Goal: Information Seeking & Learning: Learn about a topic

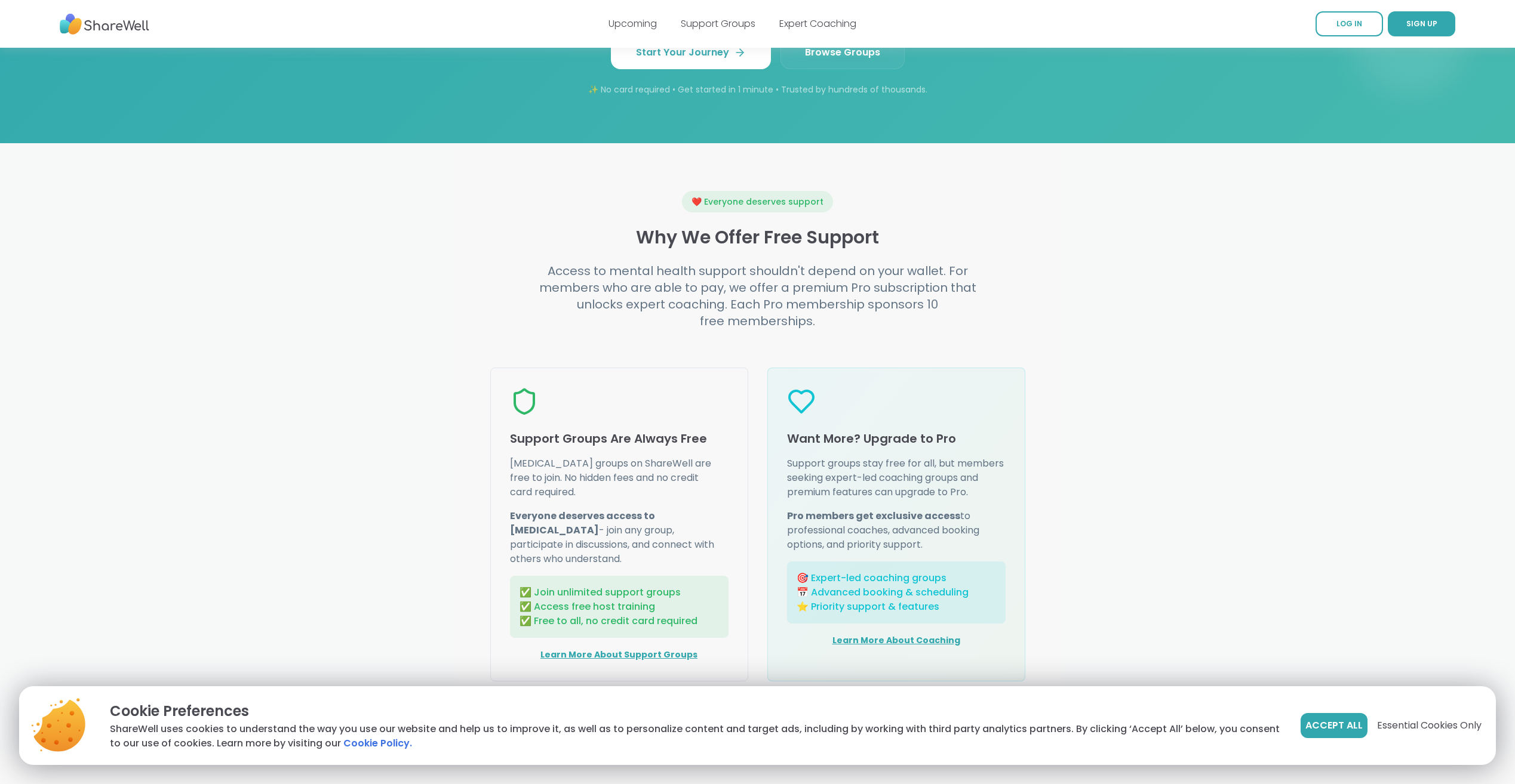
scroll to position [1060, 0]
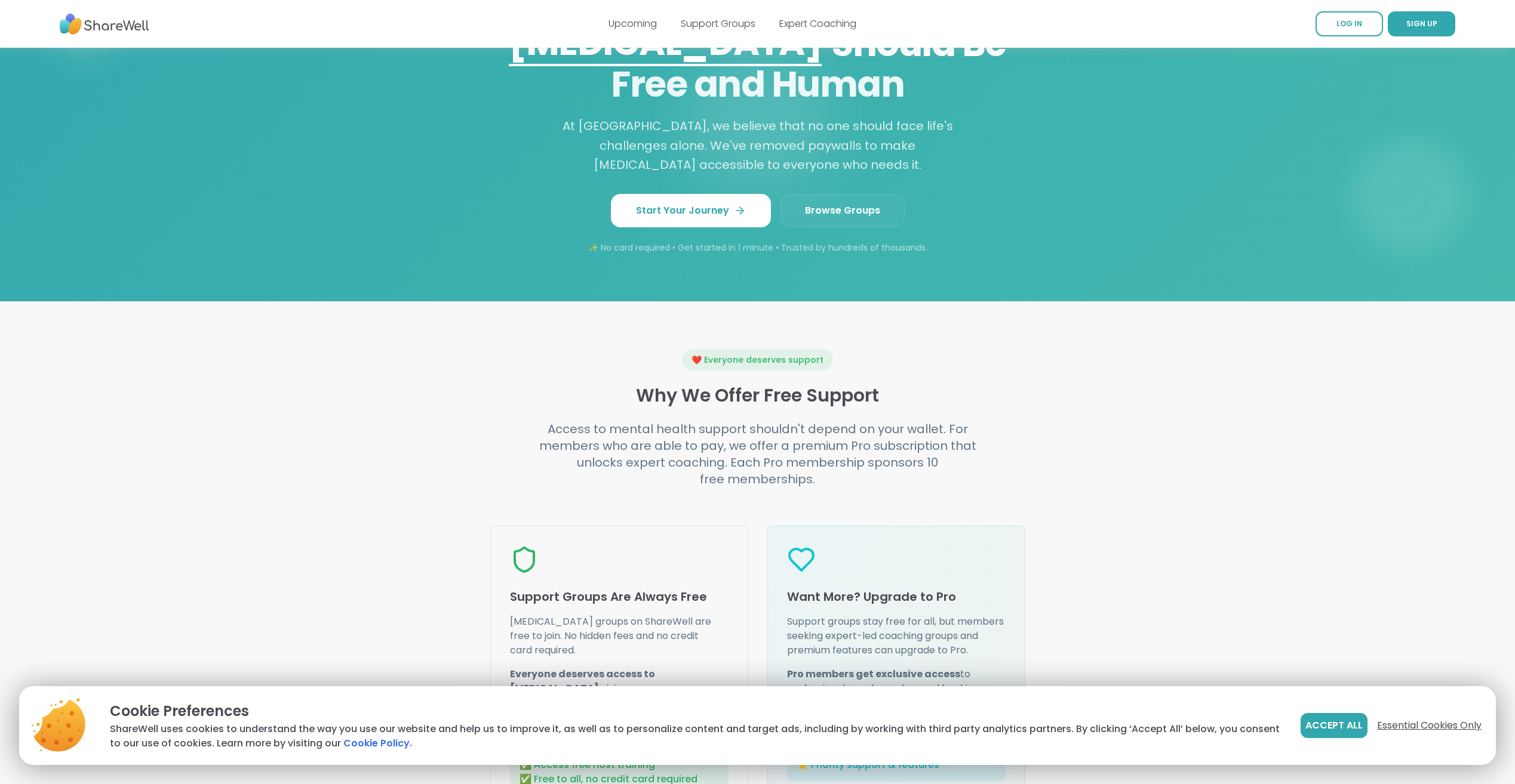
click at [1386, 725] on span "Essential Cookies Only" at bounding box center [1430, 725] width 104 height 14
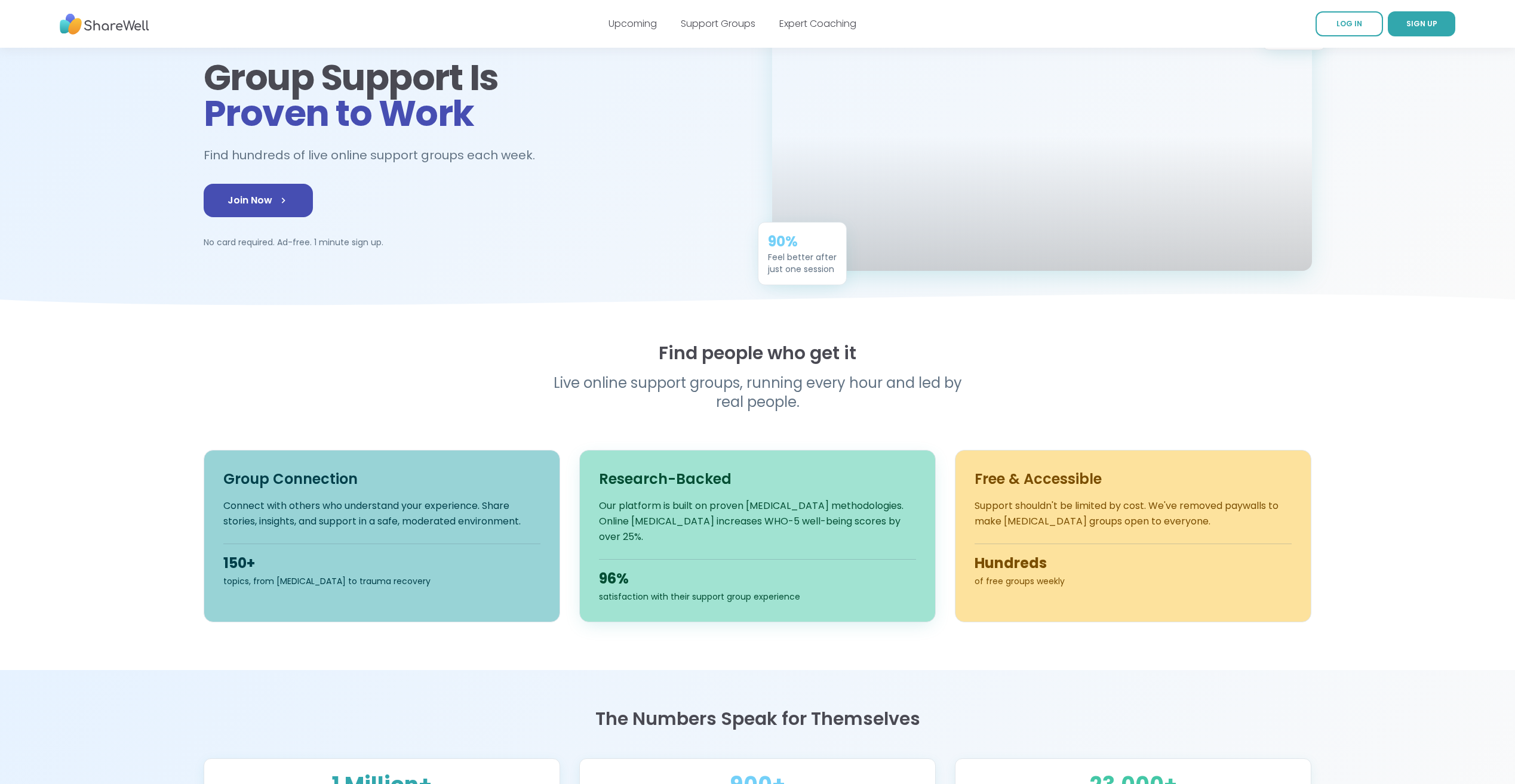
scroll to position [0, 0]
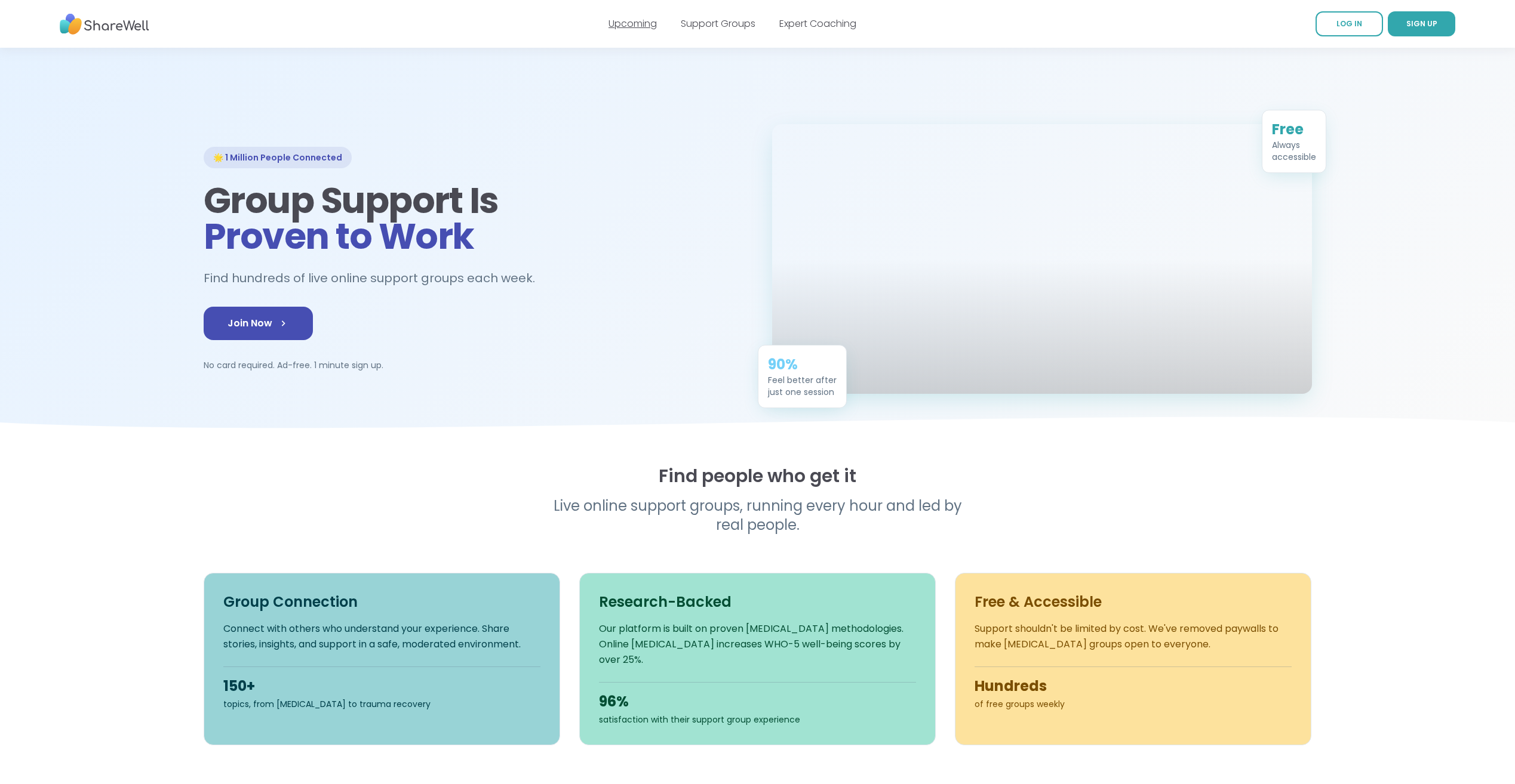
click at [624, 24] on link "Upcoming" at bounding box center [632, 24] width 48 height 13
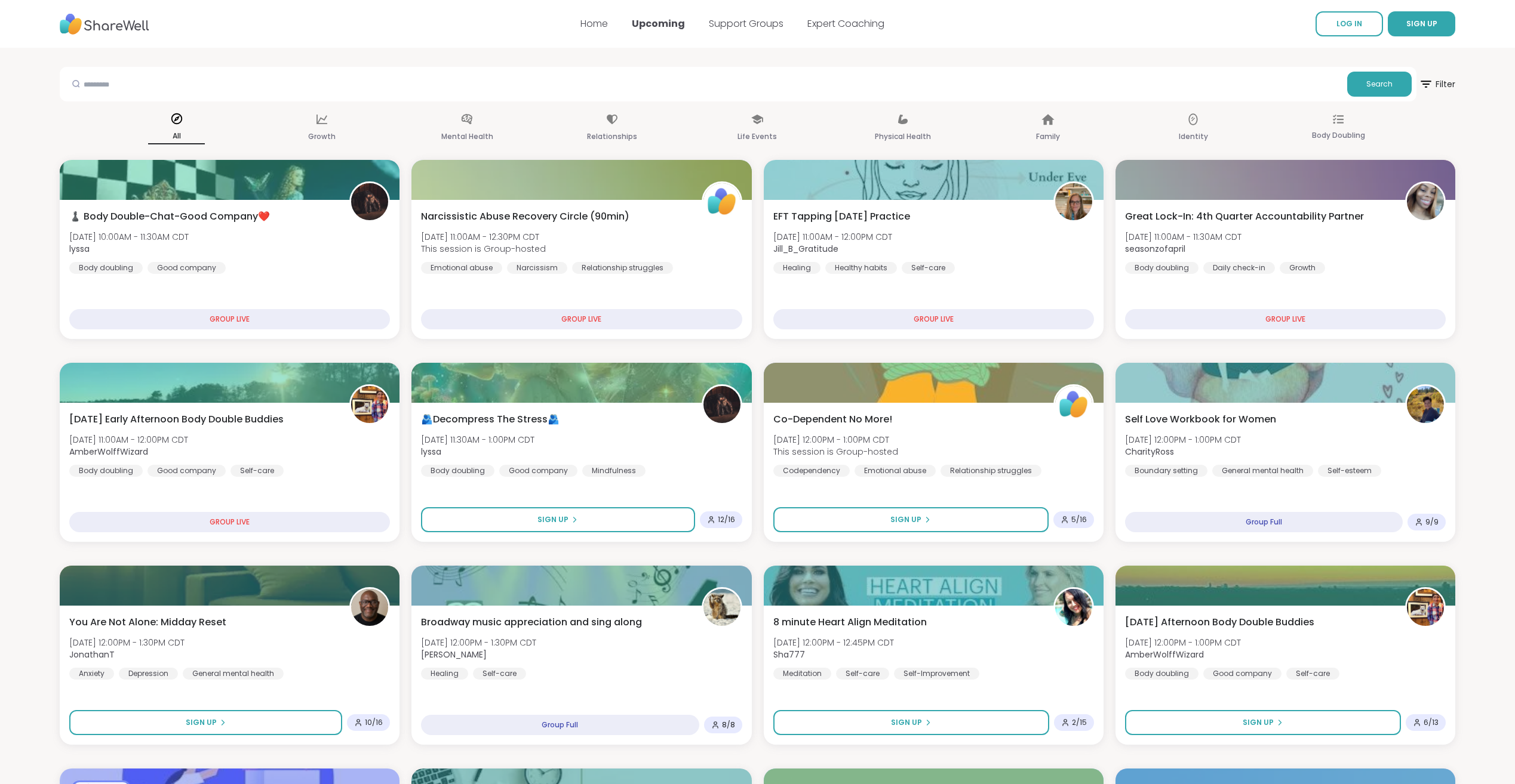
click at [299, 98] on div "Search" at bounding box center [738, 83] width 1357 height 35
click at [198, 93] on input "text" at bounding box center [704, 83] width 1278 height 24
type input "**********"
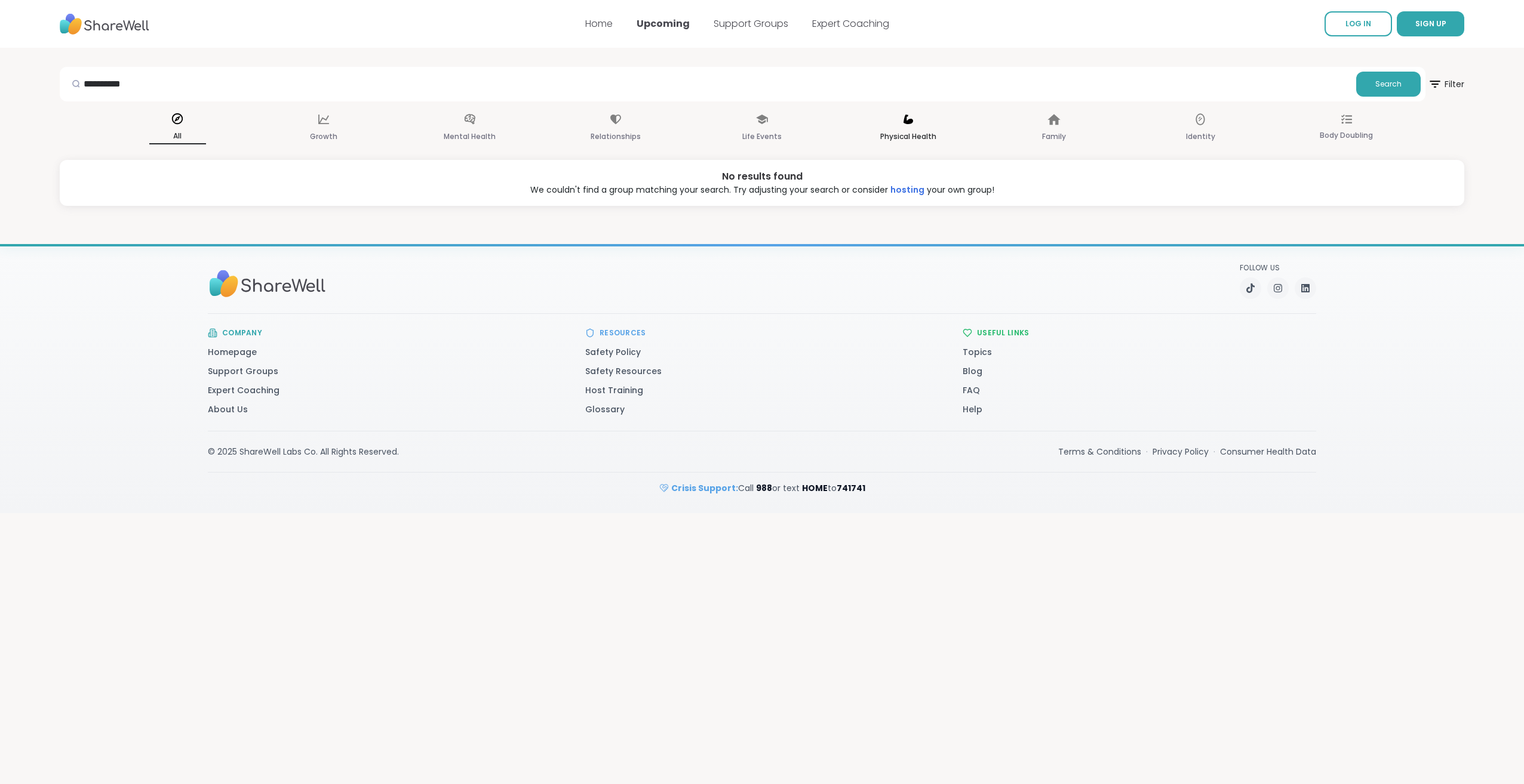
click at [906, 135] on p "Physical Health" at bounding box center [908, 136] width 56 height 14
